Goal: Task Accomplishment & Management: Use online tool/utility

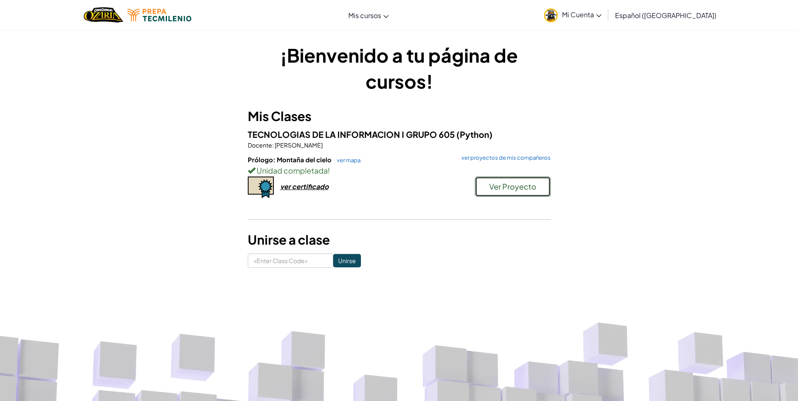
click at [497, 185] on span "Ver Proyecto" at bounding box center [512, 187] width 47 height 10
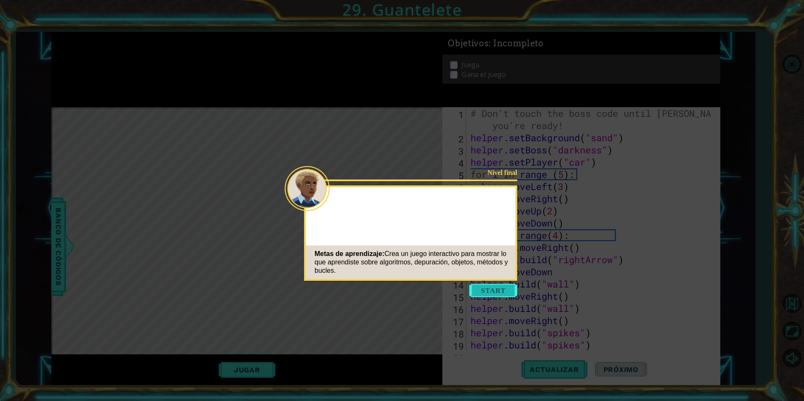
click at [482, 292] on button "Start" at bounding box center [493, 290] width 48 height 13
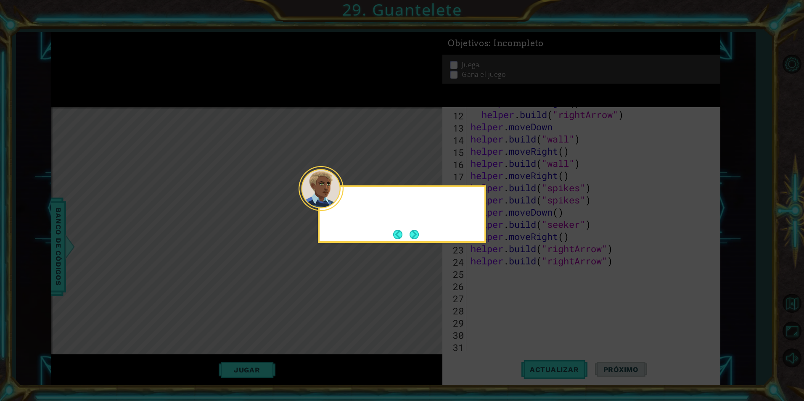
click at [482, 292] on icon at bounding box center [402, 200] width 804 height 401
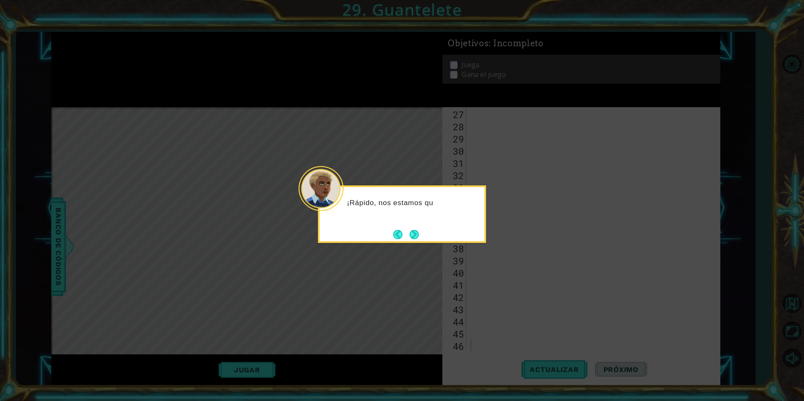
click at [410, 239] on button "Next" at bounding box center [414, 234] width 9 height 9
click at [409, 240] on footer at bounding box center [406, 234] width 26 height 13
click at [409, 242] on div at bounding box center [402, 215] width 168 height 58
click at [409, 242] on div "El" at bounding box center [402, 215] width 168 height 58
click at [415, 233] on button "Next" at bounding box center [414, 234] width 9 height 9
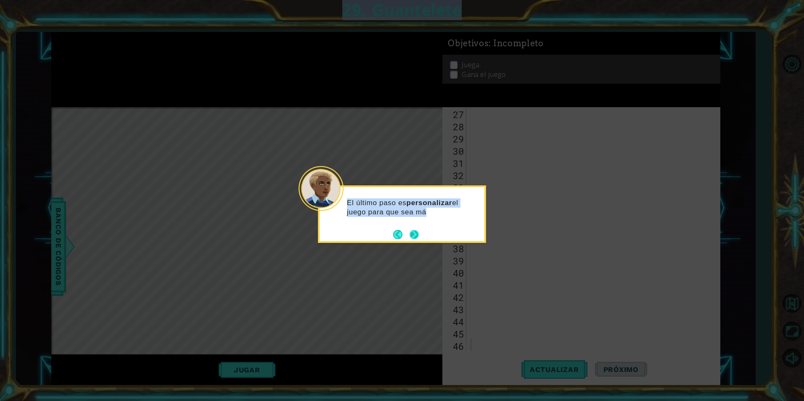
click at [415, 233] on icon at bounding box center [402, 200] width 804 height 401
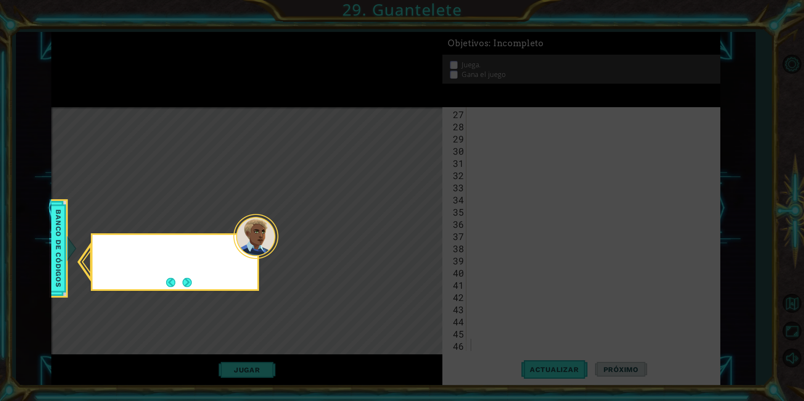
click at [415, 233] on icon at bounding box center [402, 200] width 804 height 401
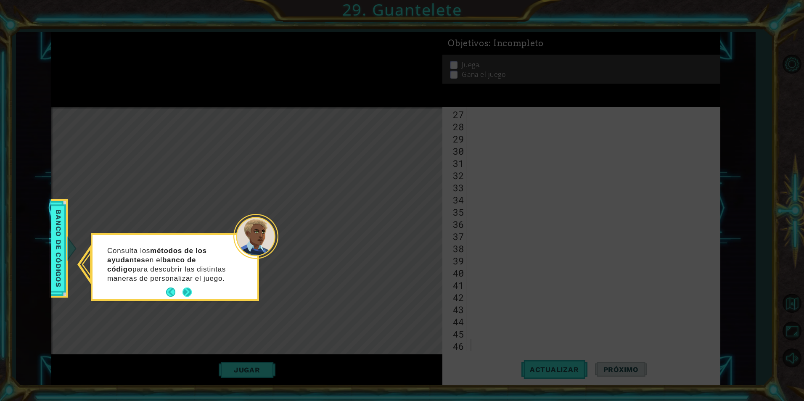
click at [189, 295] on button "Next" at bounding box center [187, 292] width 9 height 9
click at [189, 295] on div "Level Map" at bounding box center [245, 231] width 389 height 248
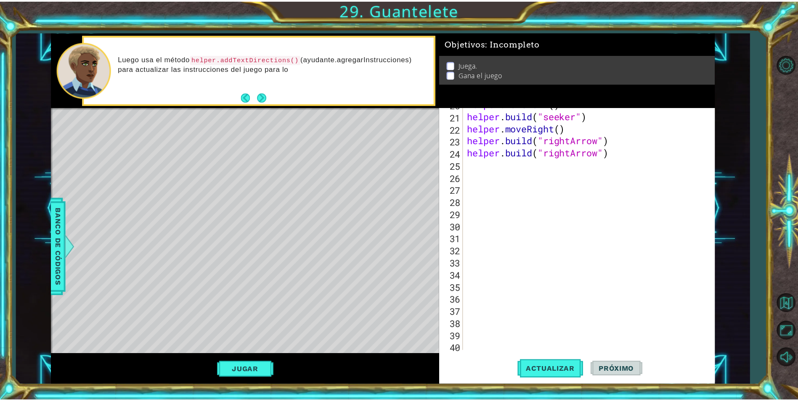
scroll to position [203, 0]
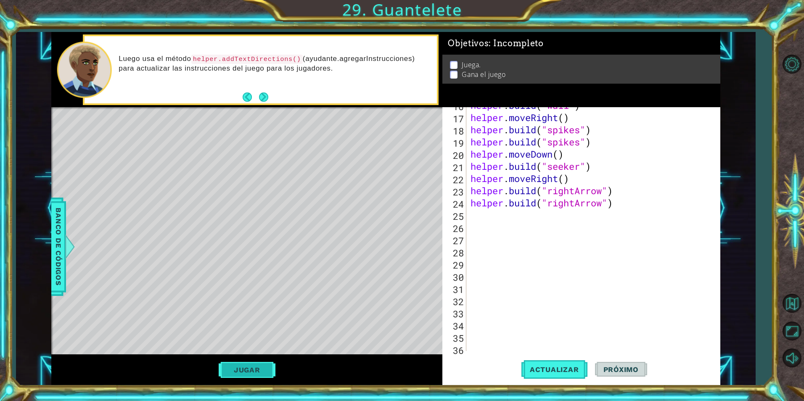
click at [259, 375] on button "Jugar" at bounding box center [247, 370] width 57 height 16
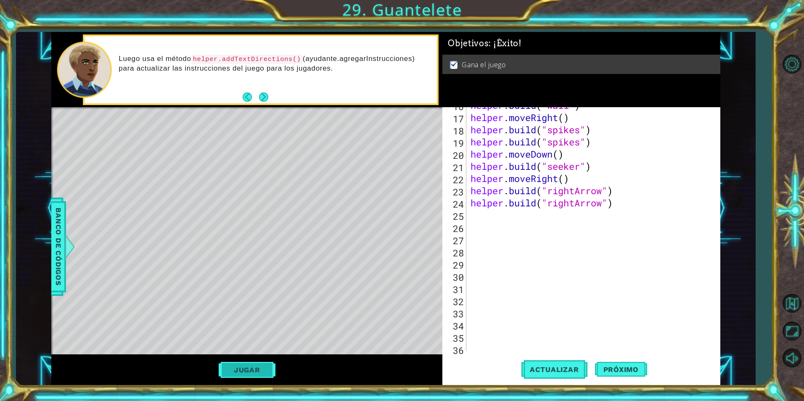
click at [229, 375] on button "Jugar" at bounding box center [247, 370] width 57 height 16
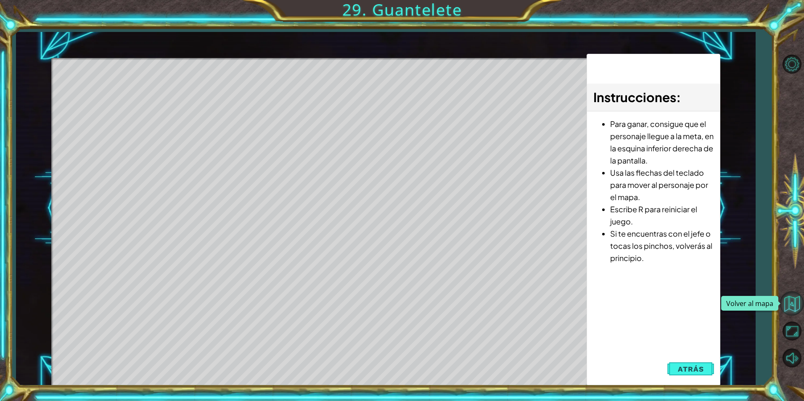
click at [788, 308] on button "Volver al mapa" at bounding box center [792, 304] width 24 height 24
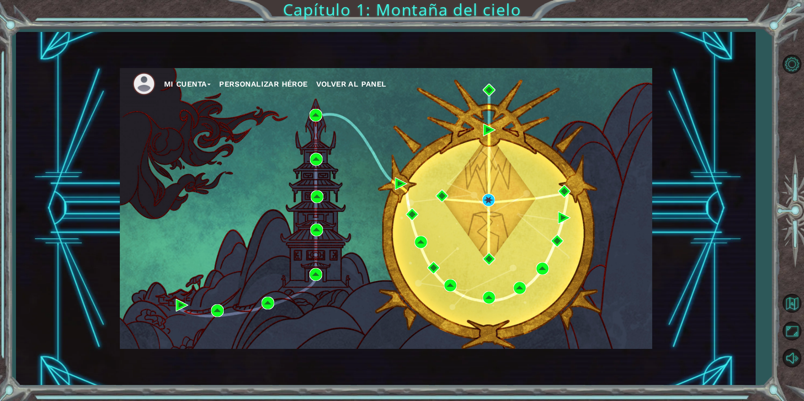
click at [798, 303] on button "Volver al mapa" at bounding box center [792, 304] width 24 height 24
